Goal: Task Accomplishment & Management: Manage account settings

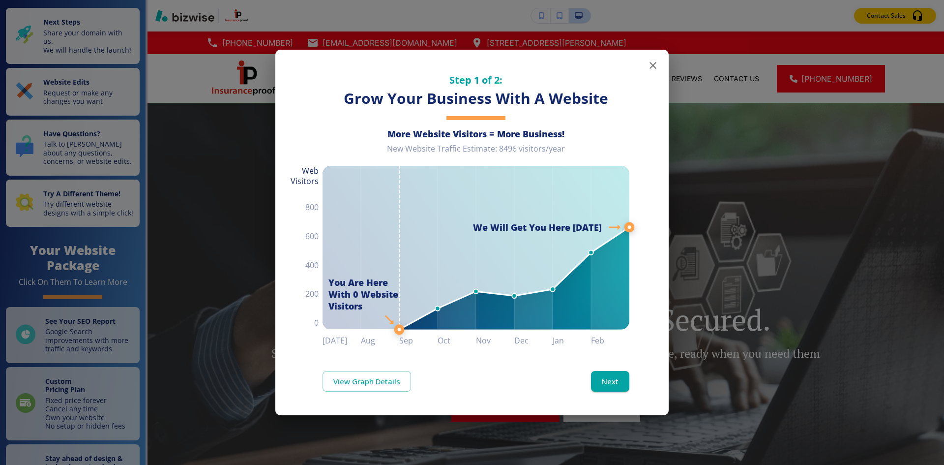
click at [650, 67] on icon "button" at bounding box center [653, 66] width 12 height 12
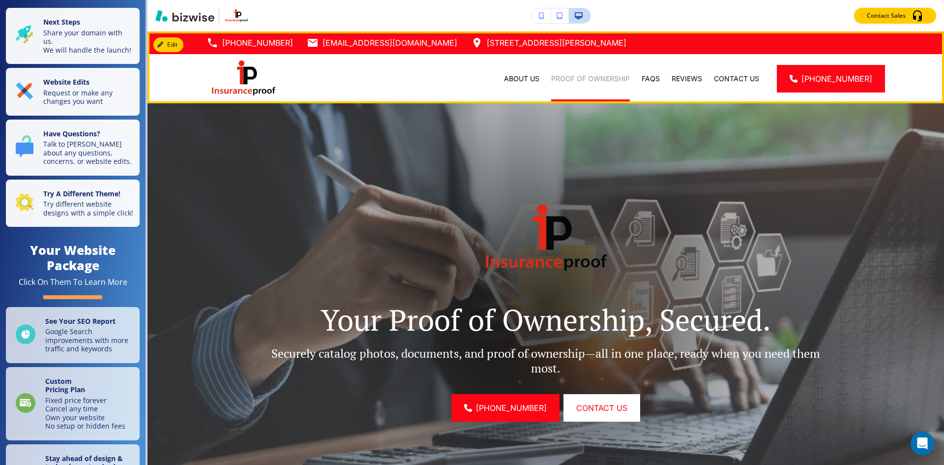
click at [577, 76] on p "Proof of Ownership" at bounding box center [590, 79] width 79 height 10
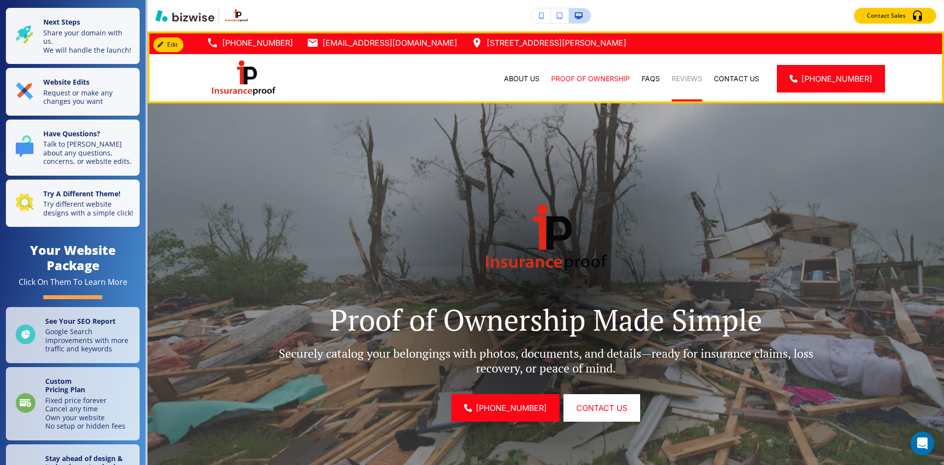
click at [697, 81] on p "Reviews" at bounding box center [687, 79] width 30 height 10
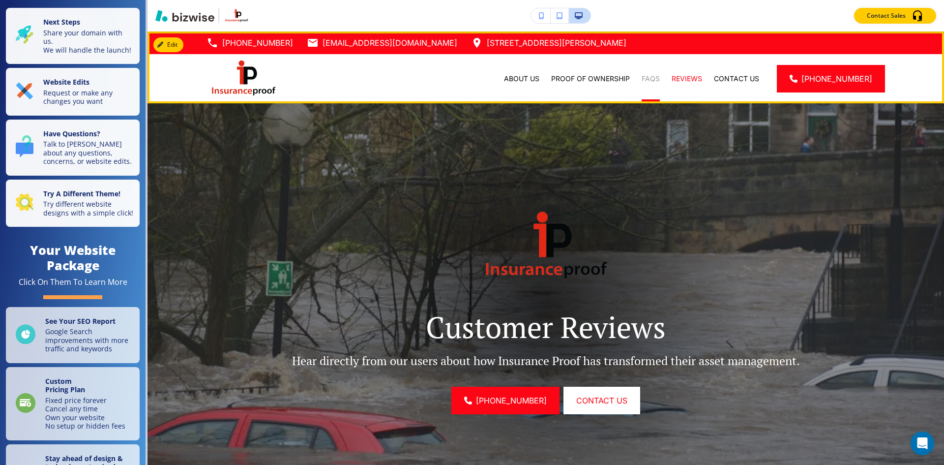
click at [660, 81] on p "FAQs" at bounding box center [651, 79] width 18 height 10
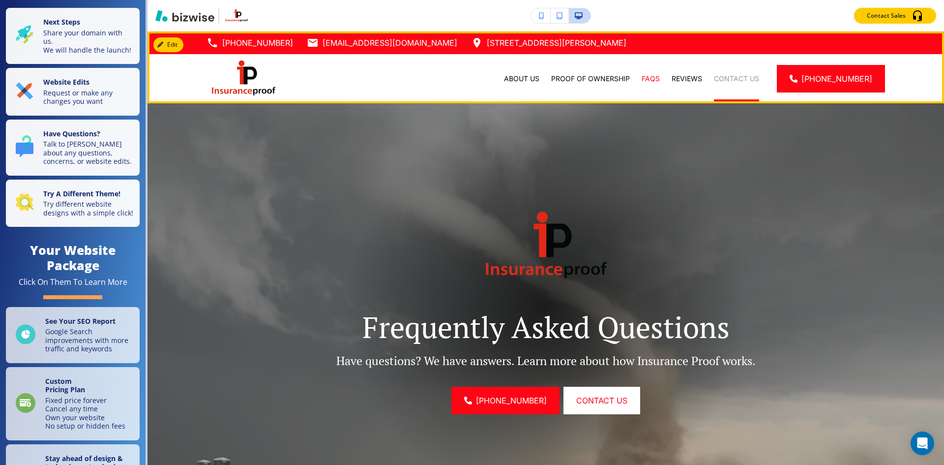
click at [733, 76] on p "Contact Us" at bounding box center [736, 79] width 45 height 10
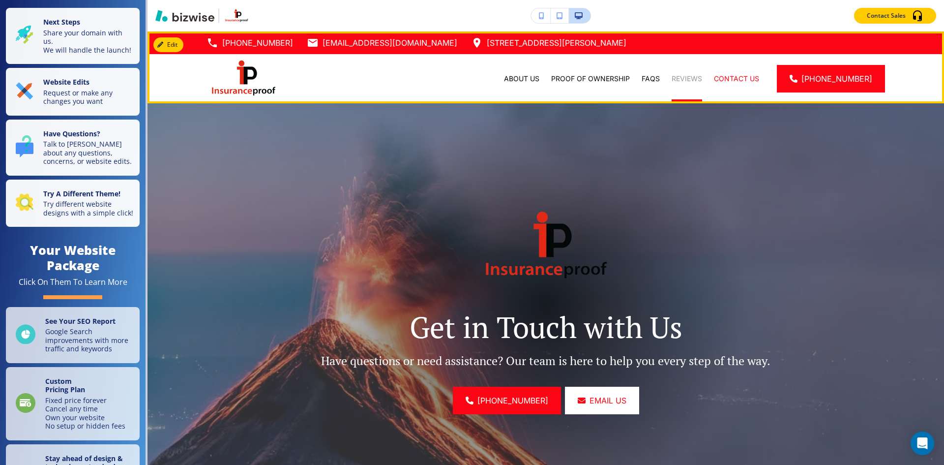
click at [695, 75] on p "Reviews" at bounding box center [687, 79] width 30 height 10
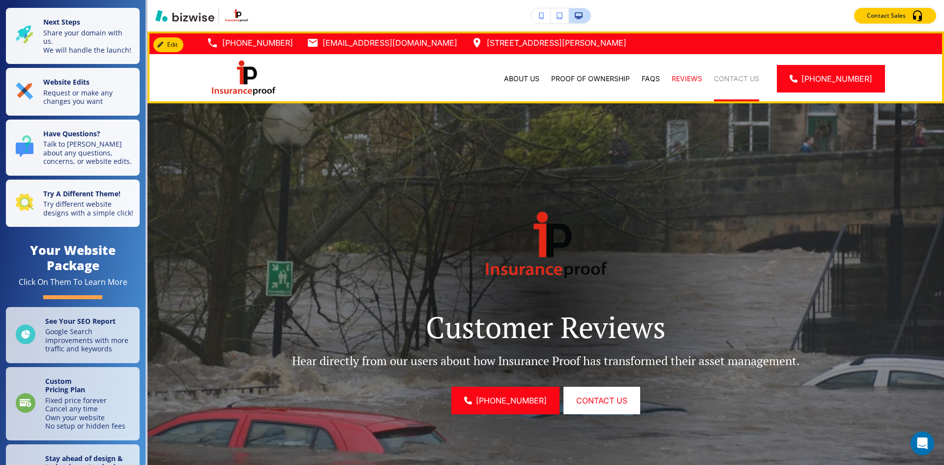
click at [750, 83] on p "Contact Us" at bounding box center [736, 79] width 45 height 10
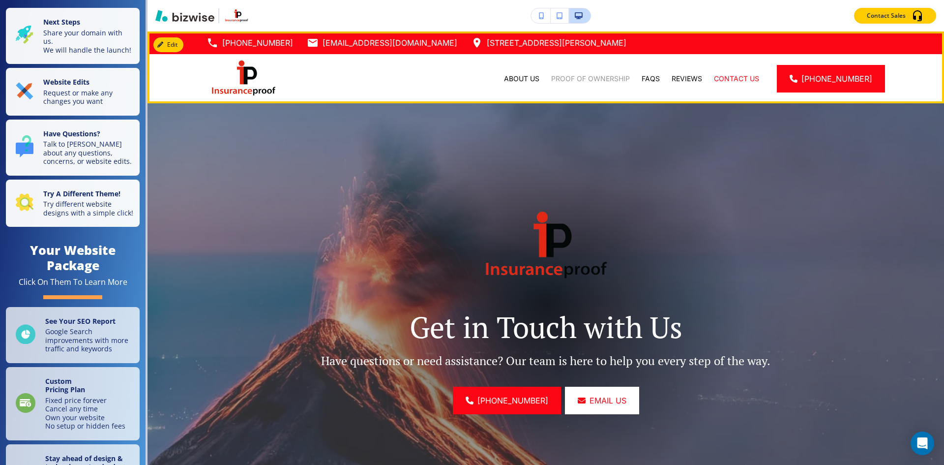
click at [578, 74] on p "Proof of Ownership" at bounding box center [590, 79] width 79 height 10
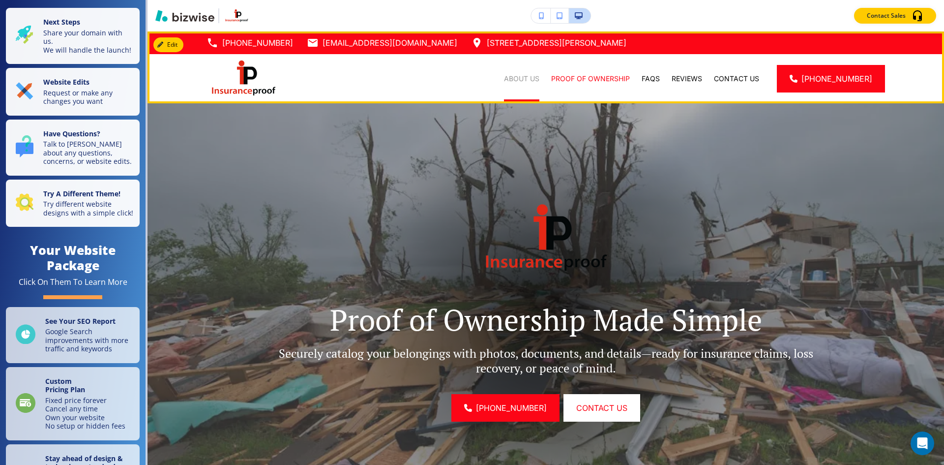
click at [531, 80] on p "About Us" at bounding box center [521, 79] width 35 height 10
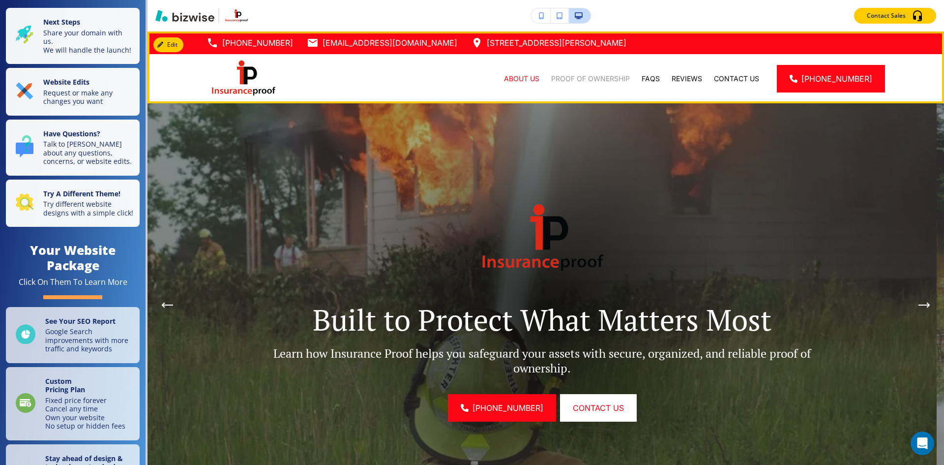
click at [595, 79] on p "Proof of Ownership" at bounding box center [590, 79] width 79 height 10
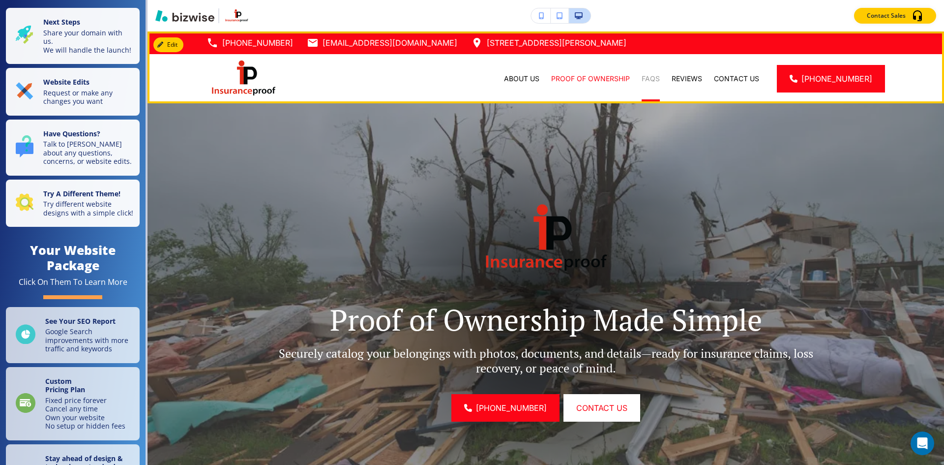
click at [657, 80] on p "FAQs" at bounding box center [651, 79] width 18 height 10
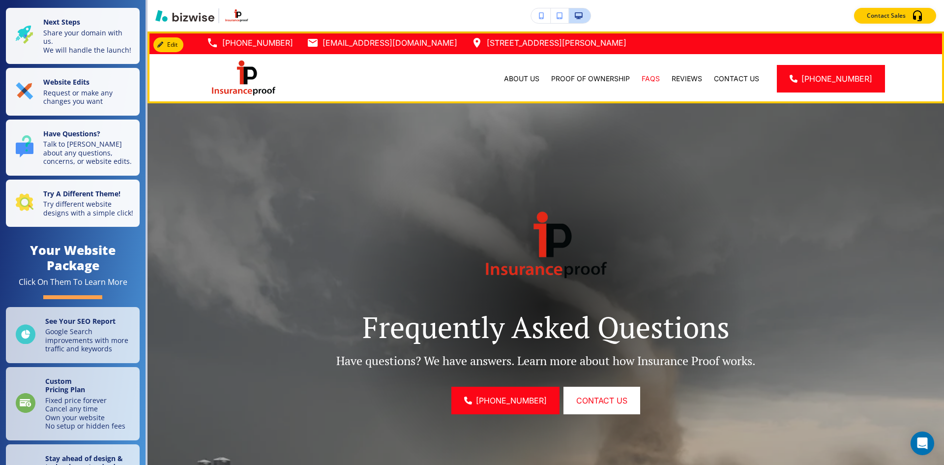
click at [702, 84] on div "Reviews" at bounding box center [687, 78] width 42 height 49
click at [700, 76] on p "Reviews" at bounding box center [687, 79] width 30 height 10
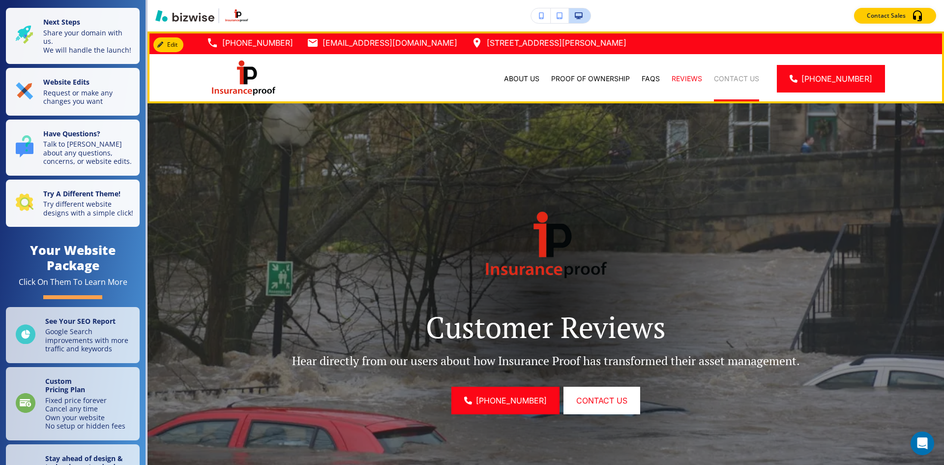
click at [745, 78] on p "Contact Us" at bounding box center [736, 79] width 45 height 10
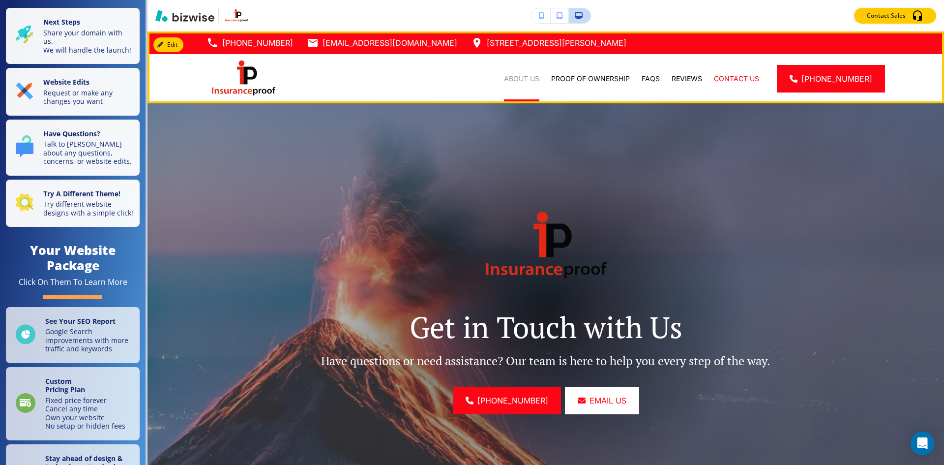
click at [519, 81] on p "About Us" at bounding box center [521, 79] width 35 height 10
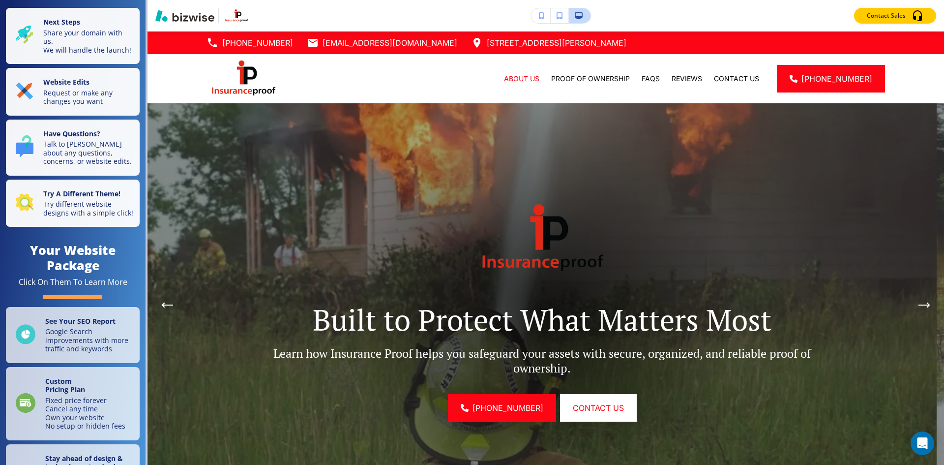
click at [240, 12] on img "button" at bounding box center [236, 15] width 27 height 15
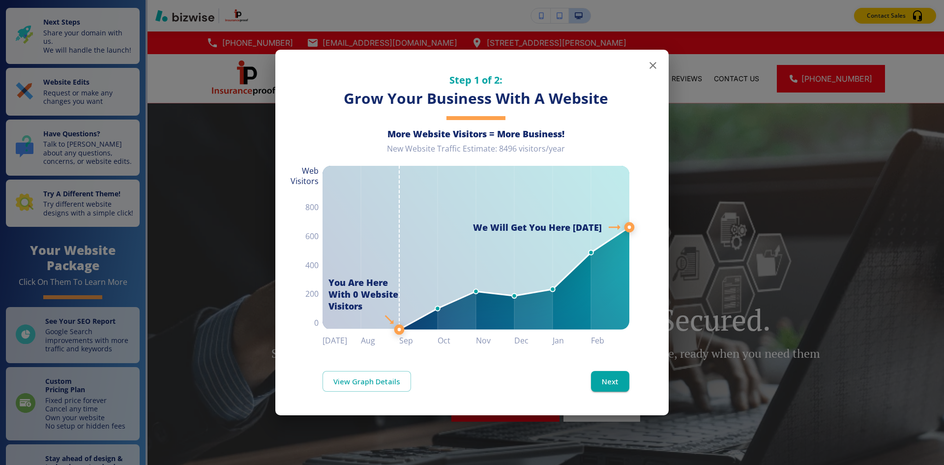
click at [646, 64] on button "button" at bounding box center [653, 66] width 20 height 20
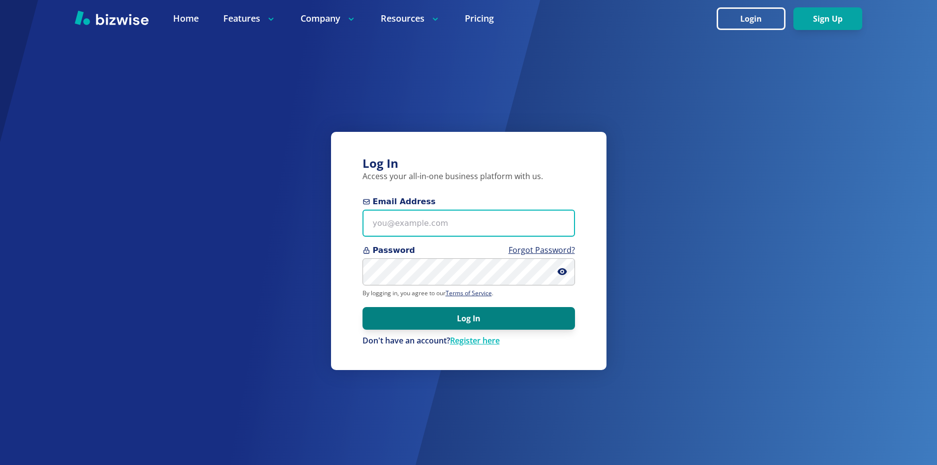
type input "[EMAIL_ADDRESS][DOMAIN_NAME]"
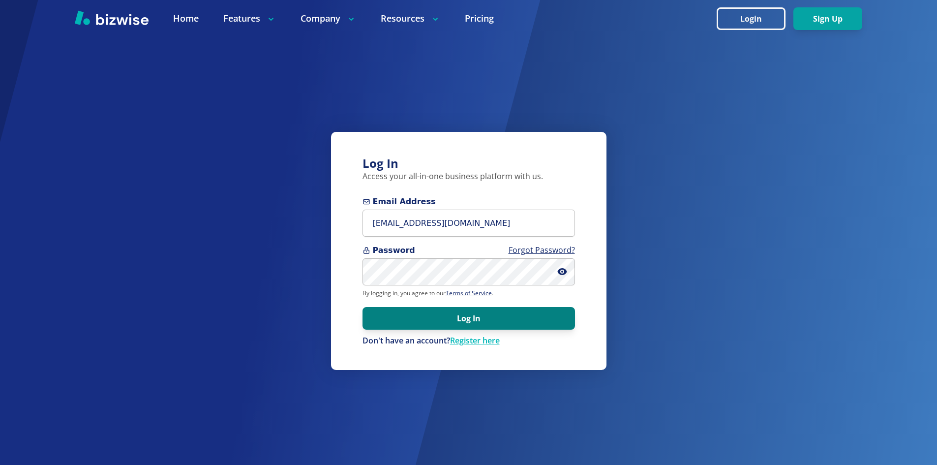
click at [445, 320] on button "Log In" at bounding box center [468, 318] width 212 height 23
